Goal: Task Accomplishment & Management: Manage account settings

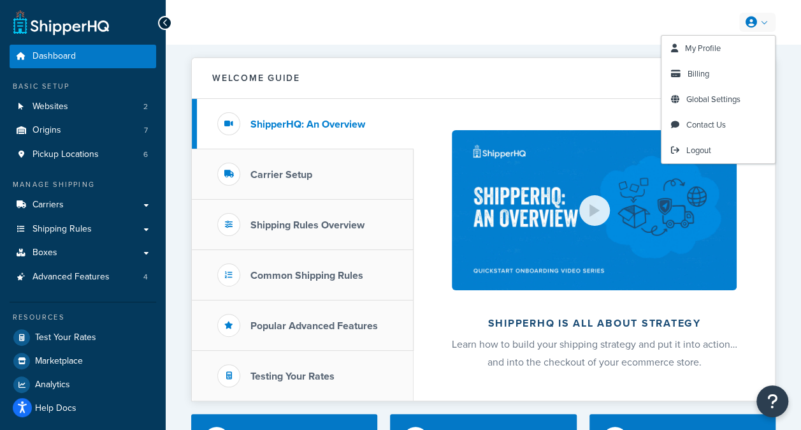
click at [762, 23] on link at bounding box center [758, 22] width 36 height 19
click at [741, 48] on link "My Profile" at bounding box center [718, 49] width 113 height 26
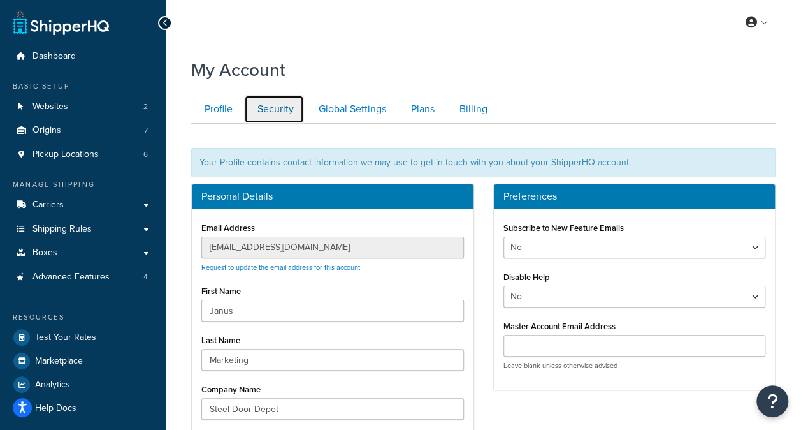
click at [287, 112] on link "Security" at bounding box center [274, 109] width 60 height 29
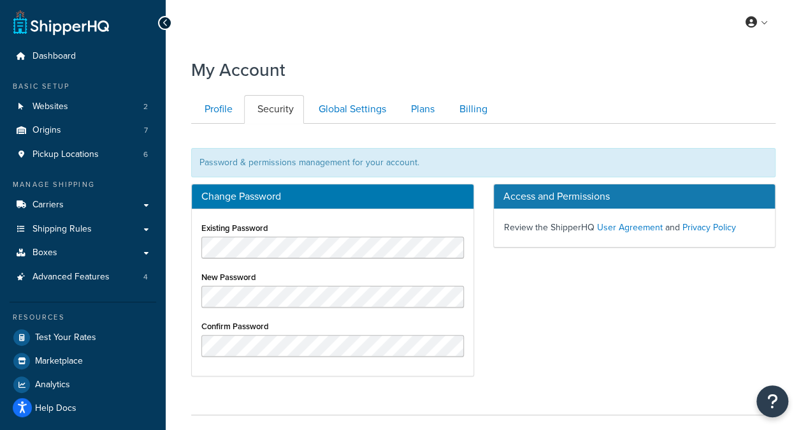
scroll to position [90, 0]
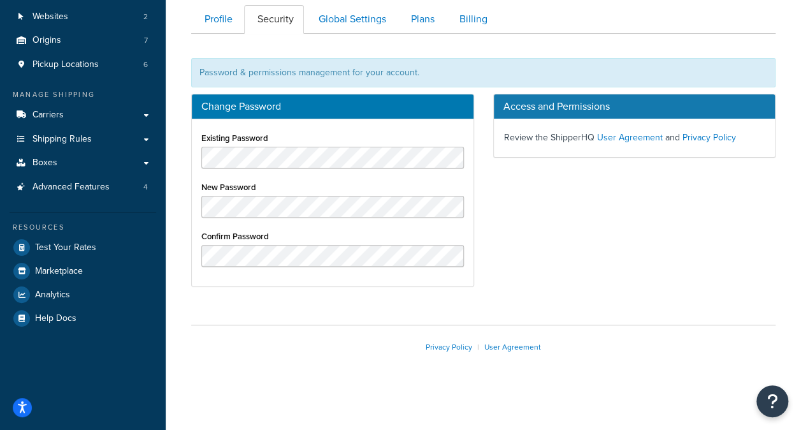
click at [399, 298] on div "My Account Contact Us Send Us A Message Contact Information Name * Email * Comp…" at bounding box center [484, 180] width 636 height 439
click at [444, 298] on div "My Account Contact Us Send Us A Message Contact Information Name * Email * Comp…" at bounding box center [484, 180] width 636 height 439
click at [226, 27] on link "Profile" at bounding box center [217, 19] width 52 height 29
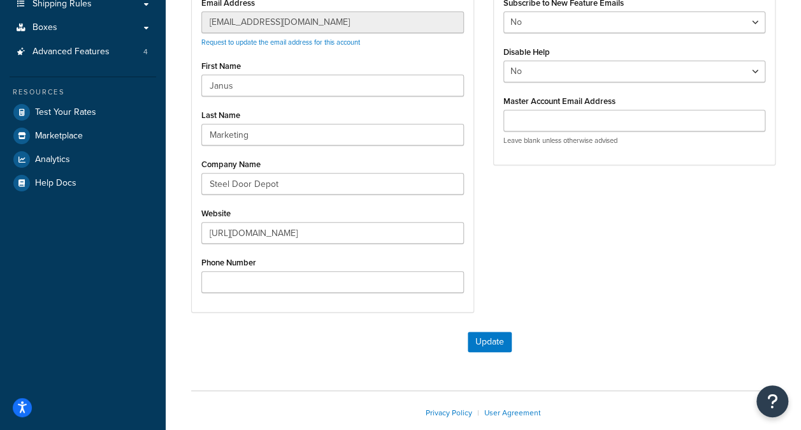
scroll to position [226, 0]
click at [488, 337] on button "Update" at bounding box center [490, 341] width 44 height 20
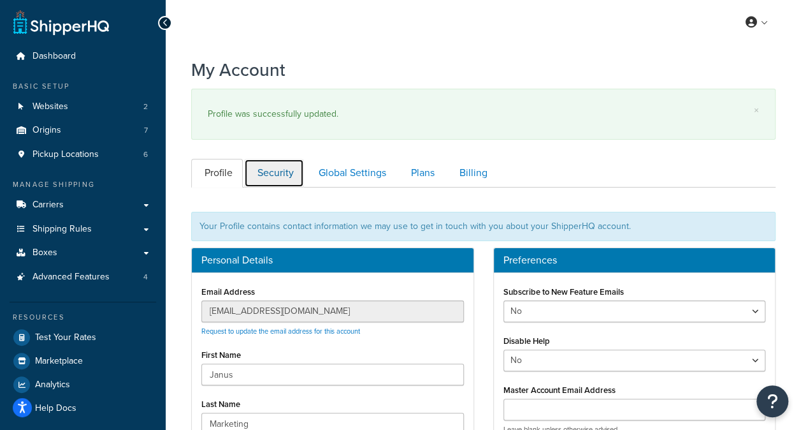
click at [286, 181] on link "Security" at bounding box center [274, 173] width 60 height 29
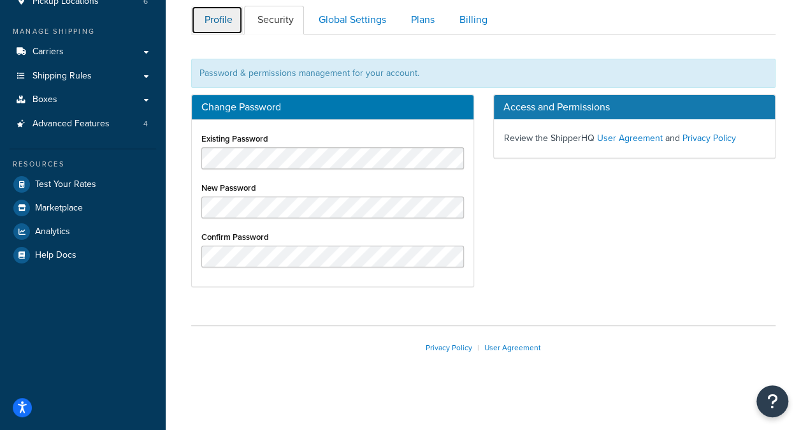
click at [221, 26] on link "Profile" at bounding box center [217, 20] width 52 height 29
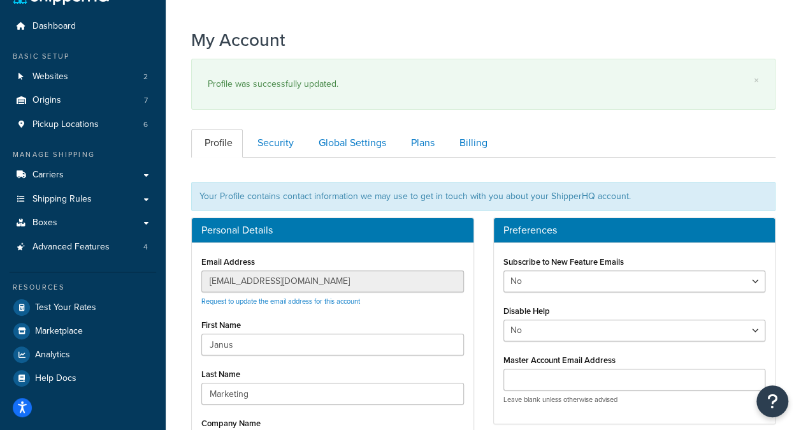
scroll to position [29, 0]
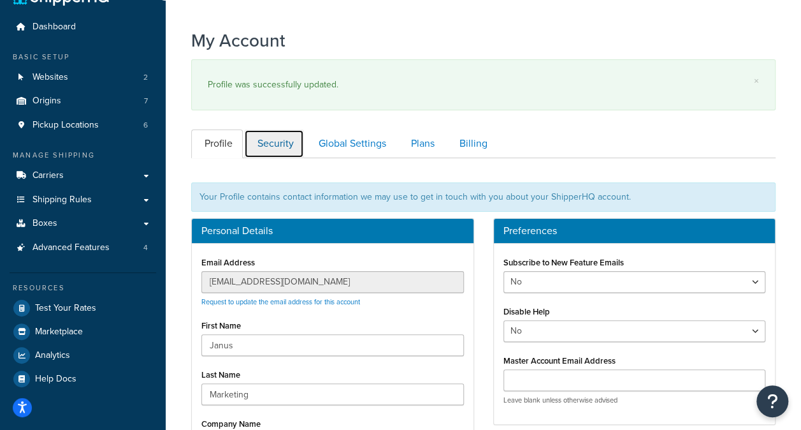
click at [275, 150] on link "Security" at bounding box center [274, 143] width 60 height 29
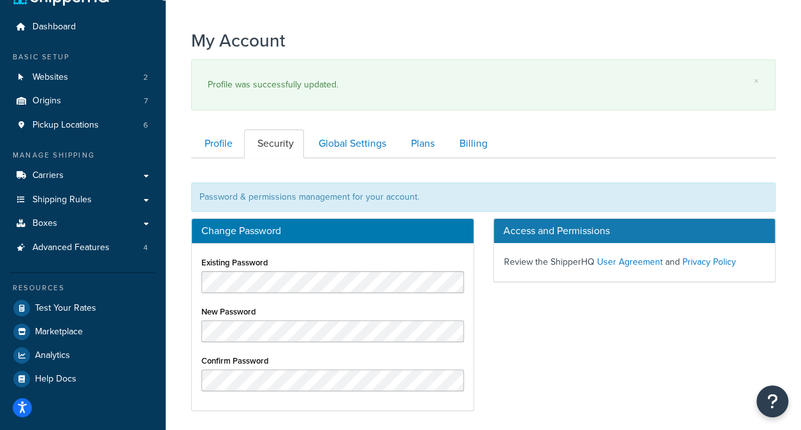
scroll to position [153, 0]
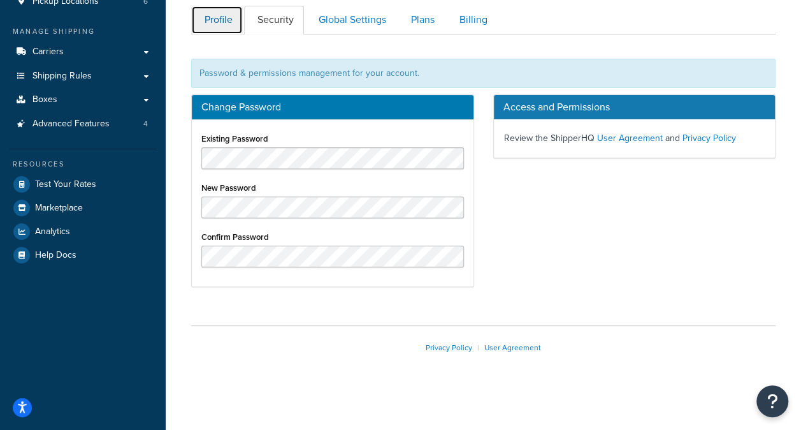
click at [214, 22] on link "Profile" at bounding box center [217, 20] width 52 height 29
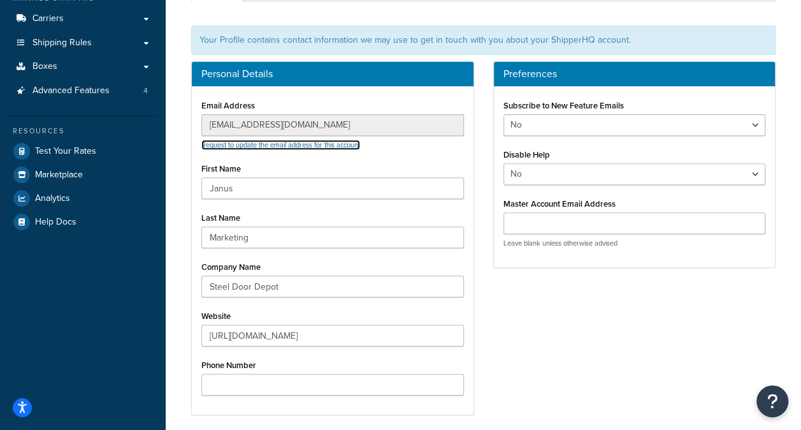
click at [282, 140] on link "Request to update the email address for this account" at bounding box center [280, 145] width 159 height 10
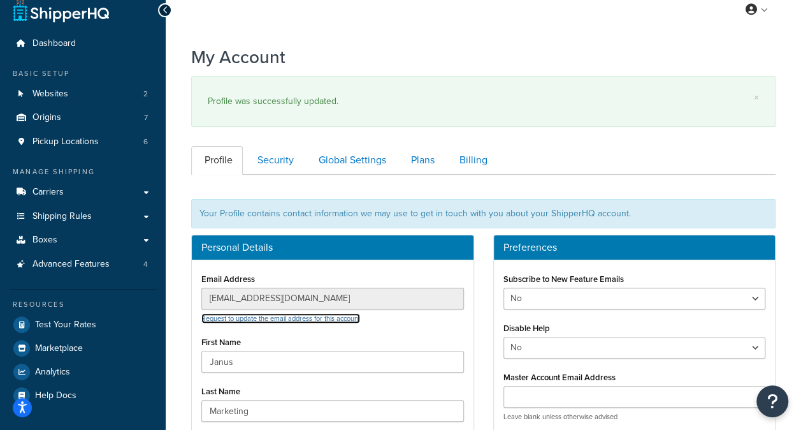
scroll to position [0, 0]
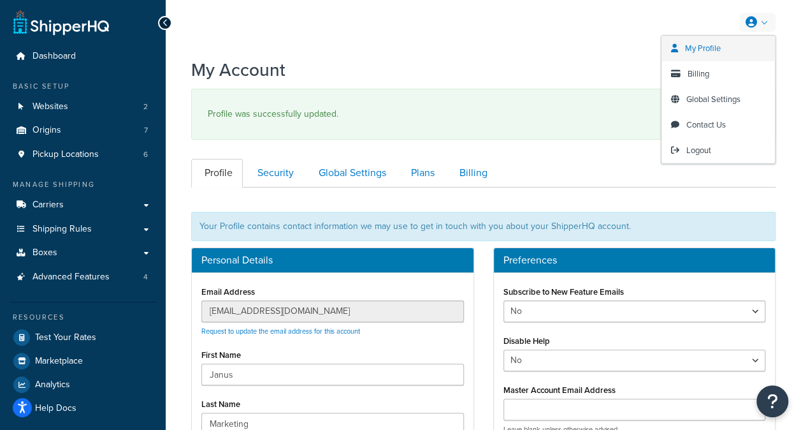
click at [718, 51] on span "My Profile" at bounding box center [703, 48] width 36 height 12
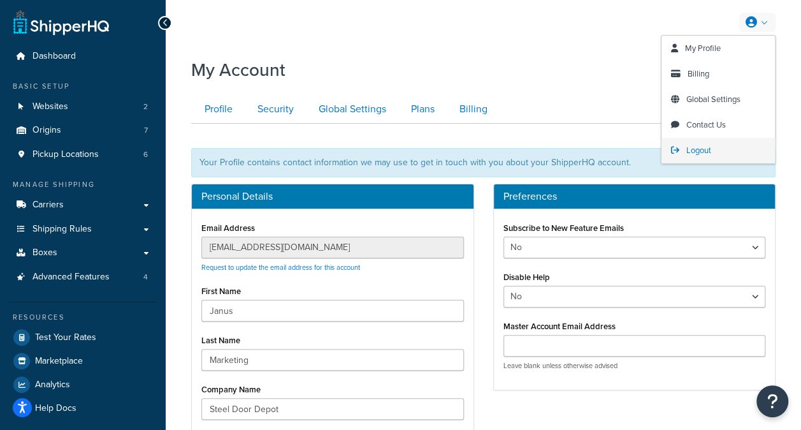
click at [705, 149] on span "Logout" at bounding box center [699, 150] width 25 height 12
